Goal: Transaction & Acquisition: Purchase product/service

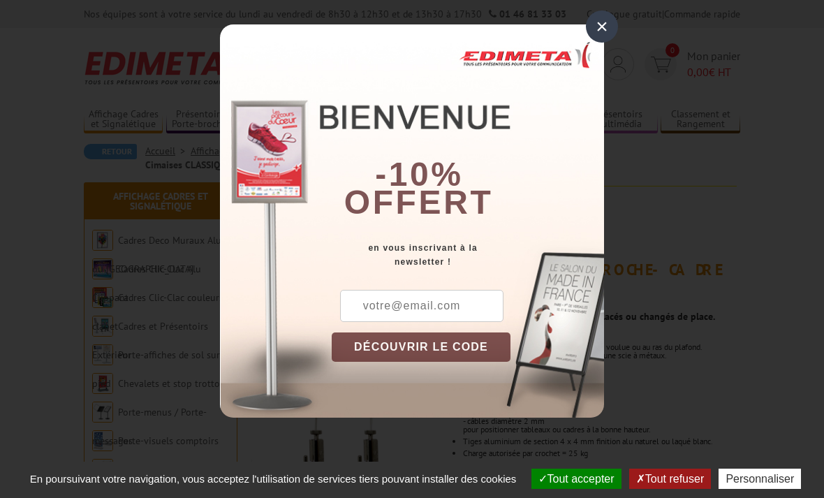
click at [600, 23] on div "×" at bounding box center [602, 26] width 32 height 32
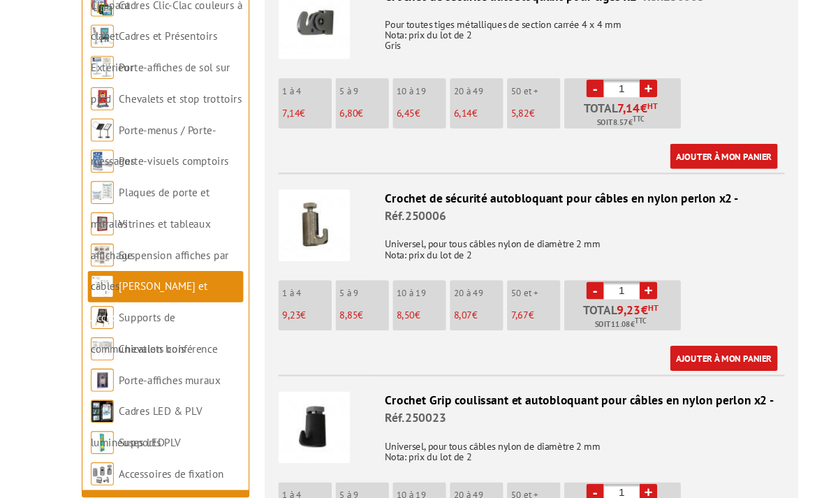
scroll to position [2671, 0]
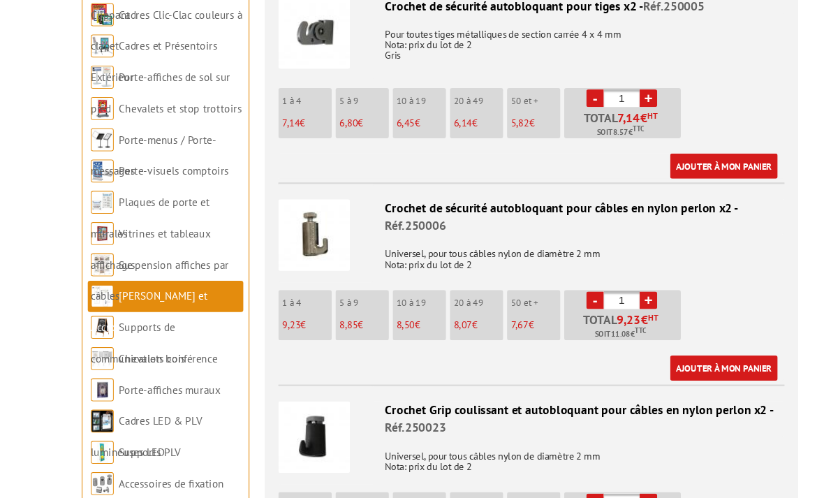
click at [436, 266] on li "20 à 49 8,07 €" at bounding box center [445, 289] width 49 height 46
click at [432, 273] on p "20 à 49" at bounding box center [447, 278] width 45 height 10
click at [428, 292] on span "8,07" at bounding box center [433, 298] width 17 height 12
click at [600, 267] on link "+" at bounding box center [603, 275] width 16 height 16
click at [598, 267] on link "+" at bounding box center [603, 275] width 16 height 16
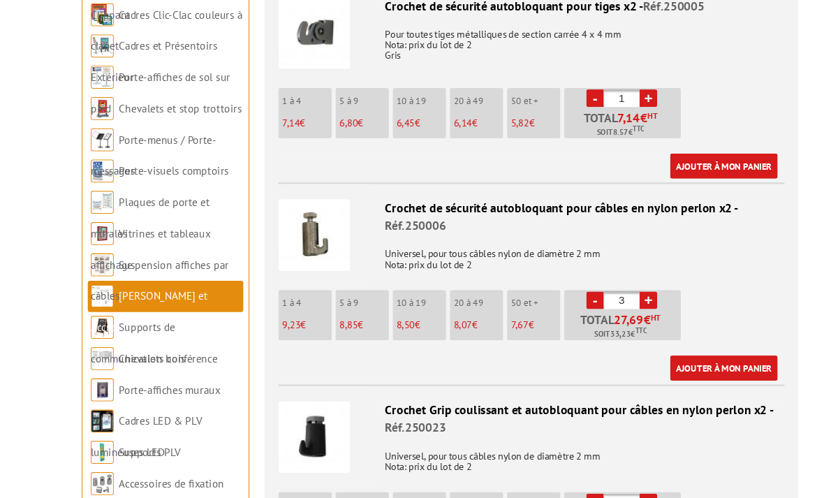
click at [595, 267] on link "+" at bounding box center [603, 275] width 16 height 16
click at [596, 267] on link "+" at bounding box center [603, 275] width 16 height 16
click at [597, 267] on link "+" at bounding box center [603, 275] width 16 height 16
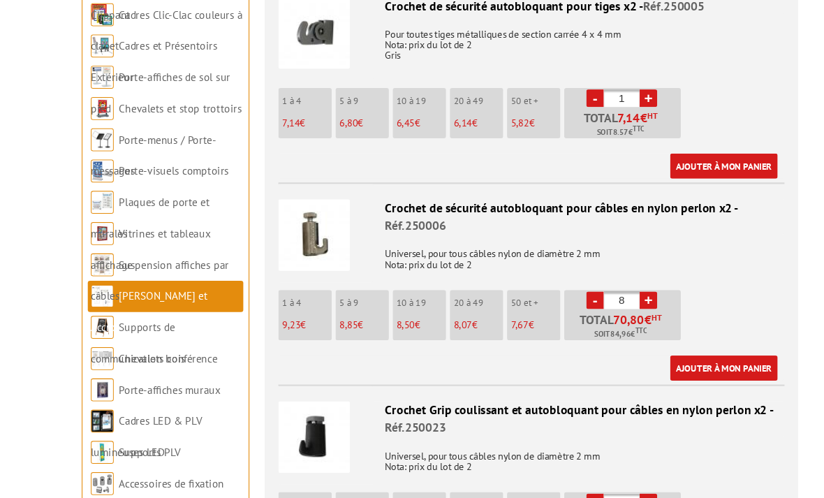
click at [596, 267] on link "+" at bounding box center [603, 275] width 16 height 16
type input "9"
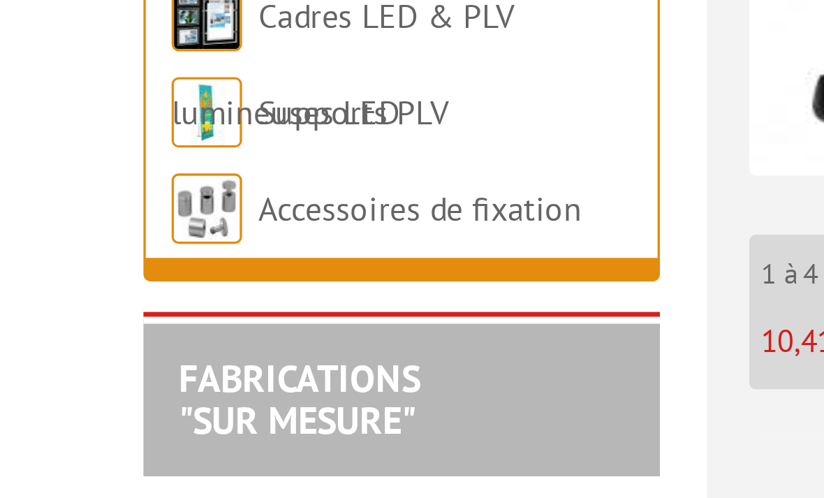
scroll to position [2720, 0]
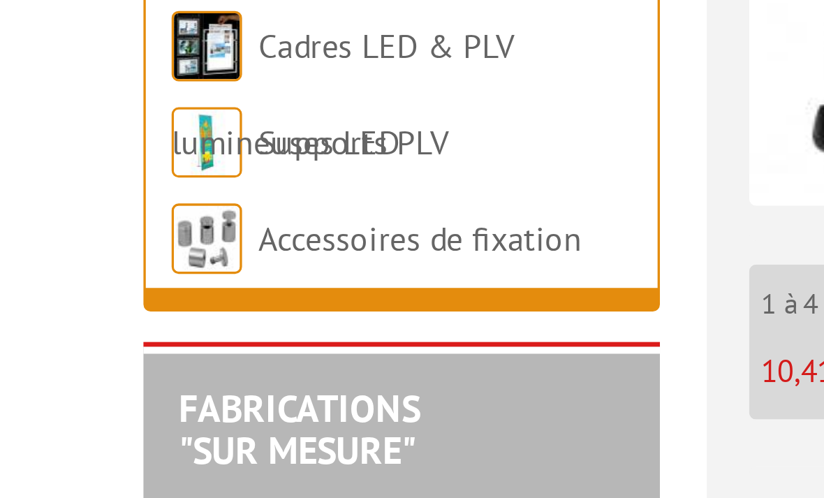
click at [163, 388] on link "Accessoires de fixation" at bounding box center [166, 394] width 96 height 13
